Goal: Find specific page/section: Find specific page/section

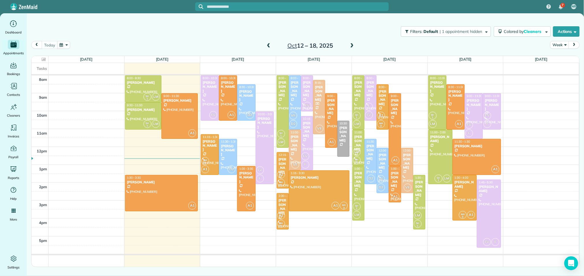
click at [352, 45] on span at bounding box center [352, 45] width 6 height 5
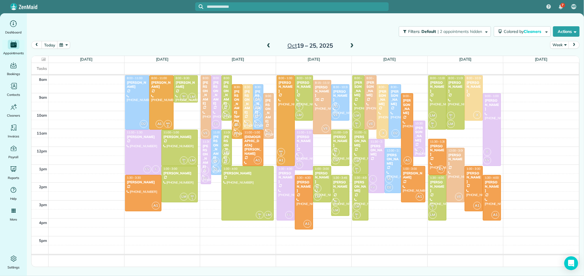
click at [269, 45] on span at bounding box center [268, 45] width 6 height 5
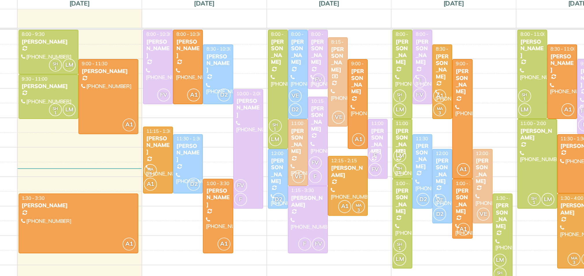
click at [307, 83] on div "[PERSON_NAME]" at bounding box center [307, 89] width 9 height 17
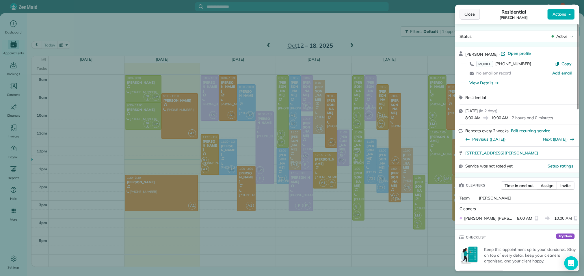
click at [471, 14] on span "Close" at bounding box center [469, 14] width 10 height 6
